Goal: Navigation & Orientation: Find specific page/section

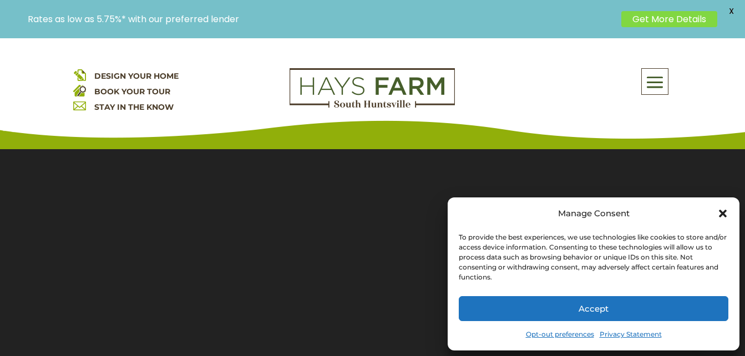
click at [613, 306] on button "Accept" at bounding box center [594, 308] width 270 height 25
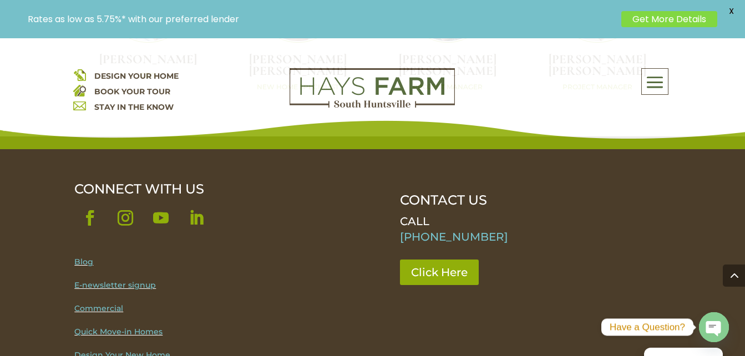
scroll to position [3318, 0]
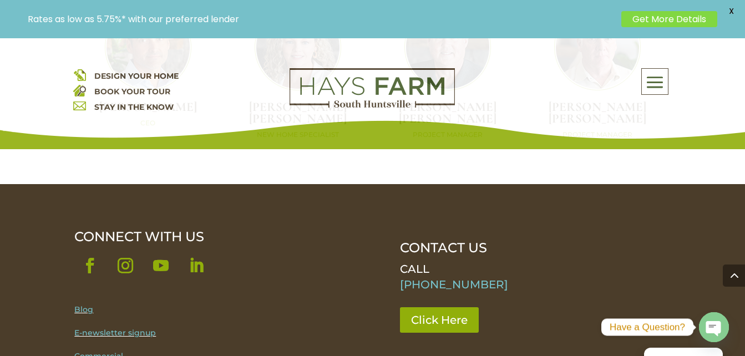
click at [657, 88] on span at bounding box center [655, 82] width 26 height 26
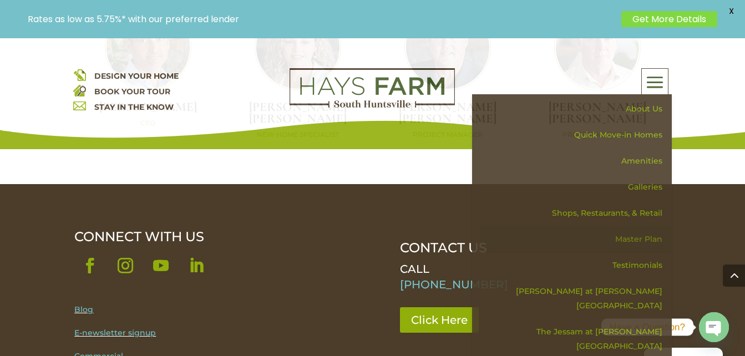
click at [641, 243] on link "Master Plan" at bounding box center [576, 239] width 192 height 26
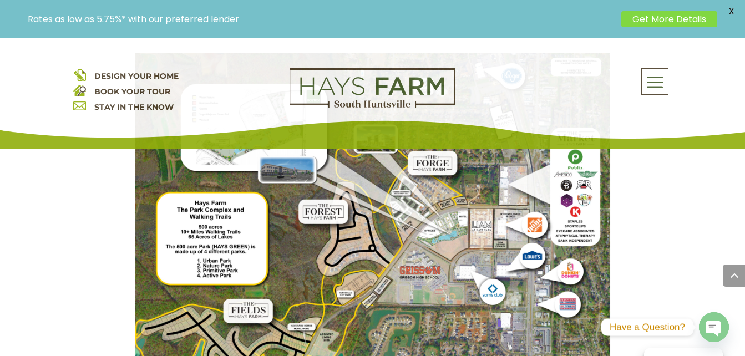
scroll to position [689, 0]
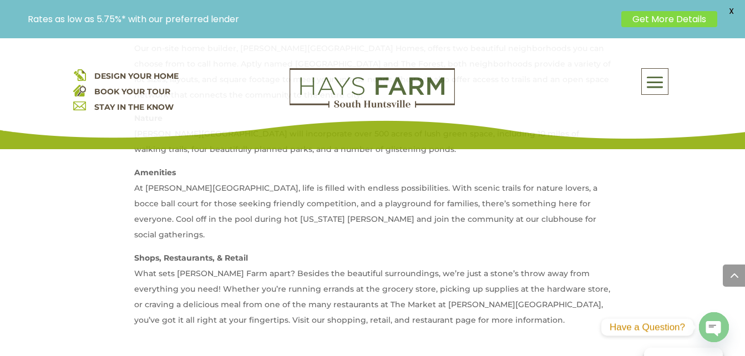
click at [663, 87] on span at bounding box center [655, 82] width 26 height 26
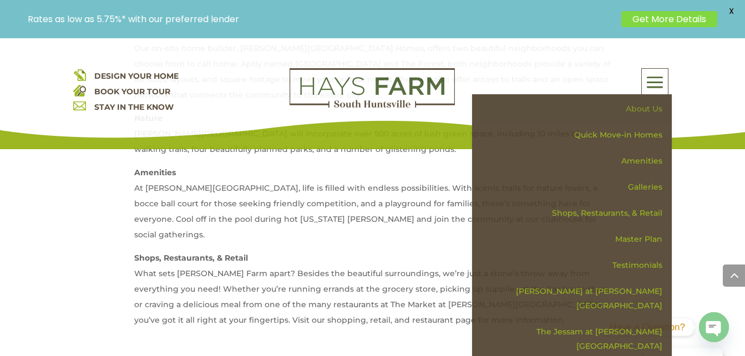
click at [640, 111] on link "About Us" at bounding box center [576, 109] width 192 height 26
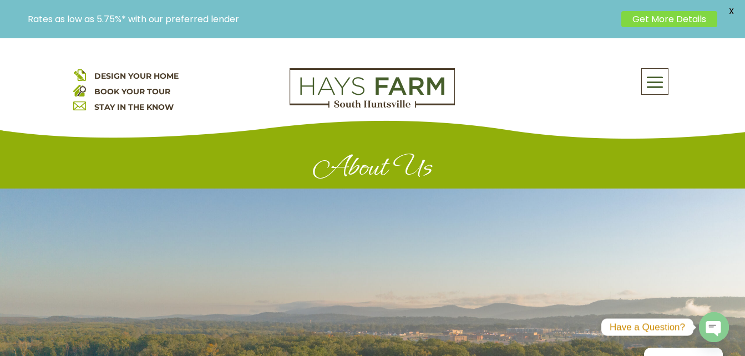
click at [668, 23] on link "Get More Details" at bounding box center [669, 19] width 96 height 16
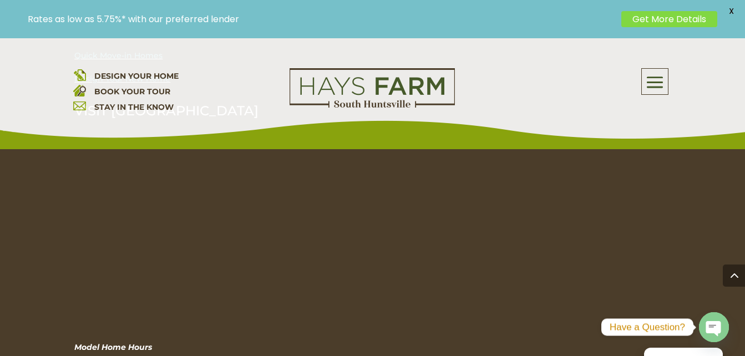
scroll to position [2432, 0]
click at [129, 80] on link "Design Your New Home" at bounding box center [122, 75] width 96 height 10
